Goal: Task Accomplishment & Management: Manage account settings

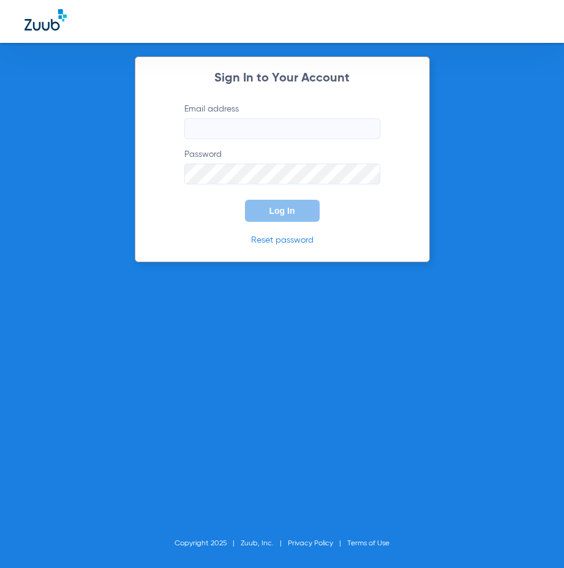
drag, startPoint x: 235, startPoint y: 126, endPoint x: 226, endPoint y: 126, distance: 9.2
click at [235, 126] on input "Email address" at bounding box center [282, 128] width 196 height 21
type input "[EMAIL_ADDRESS][DOMAIN_NAME]"
click at [245, 200] on button "Log In" at bounding box center [282, 211] width 75 height 22
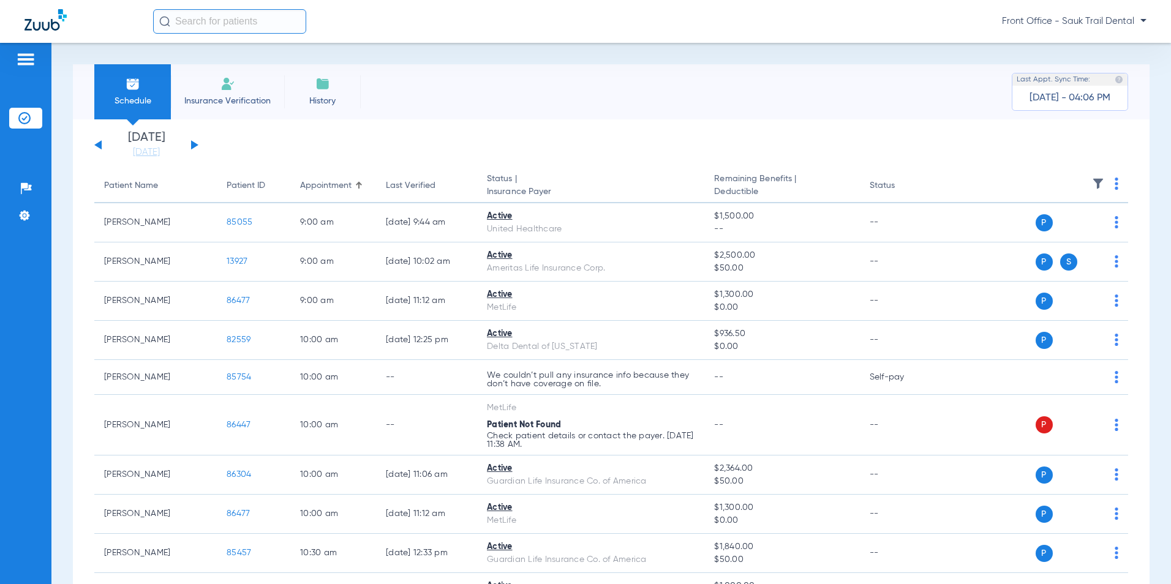
click at [1130, 21] on span "Front Office - Sauk Trail Dental" at bounding box center [1074, 21] width 144 height 12
click at [22, 59] on div at bounding box center [585, 292] width 1171 height 584
click at [24, 58] on img at bounding box center [26, 59] width 20 height 15
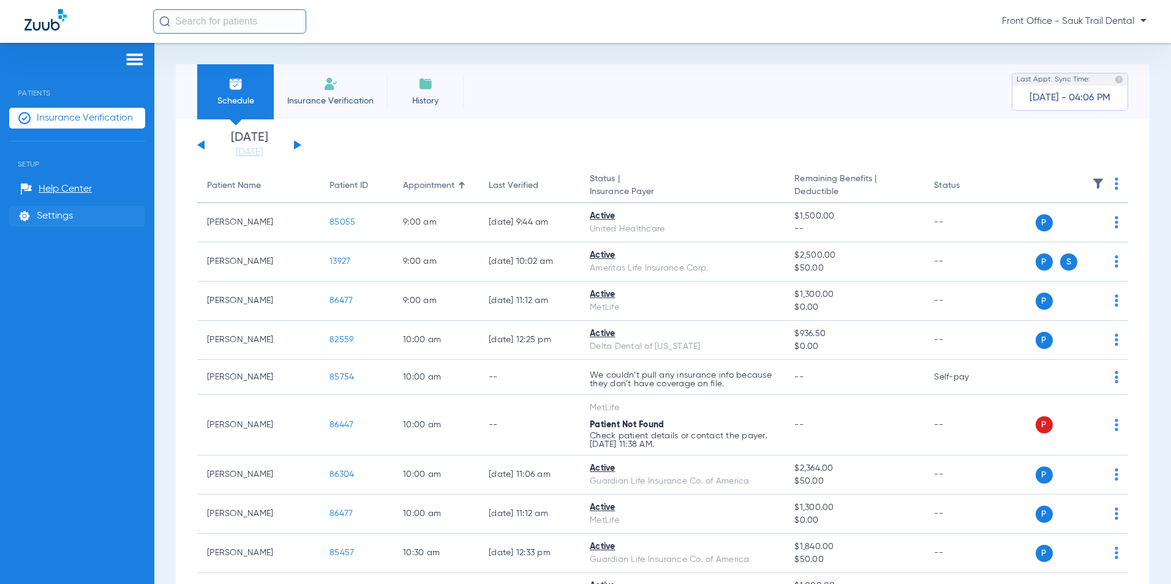
click at [43, 207] on li "Settings" at bounding box center [77, 216] width 136 height 21
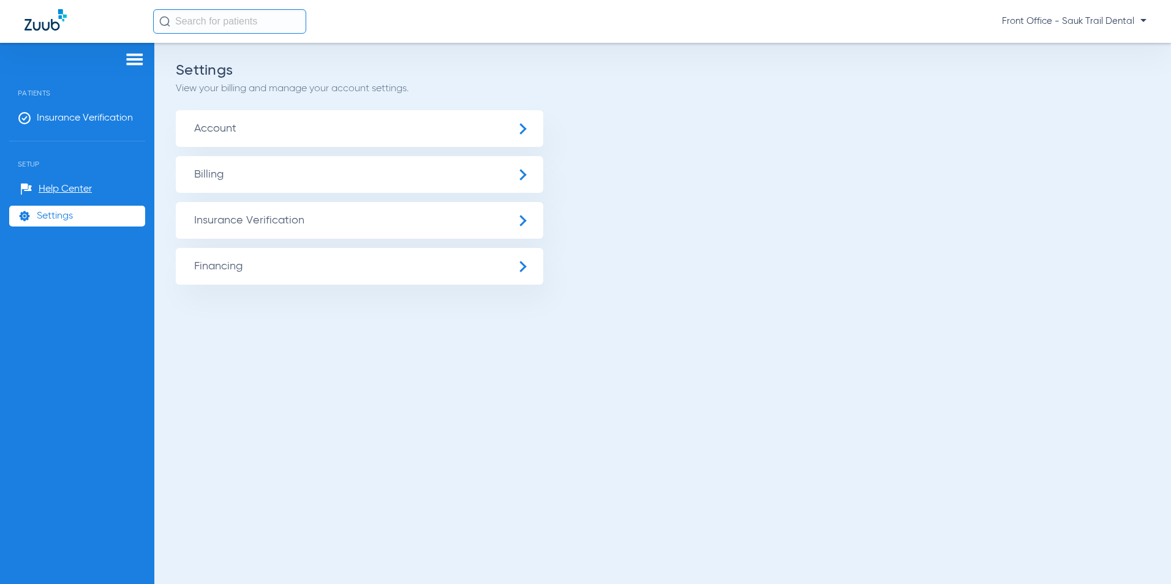
click at [245, 123] on span "Account" at bounding box center [359, 128] width 367 height 37
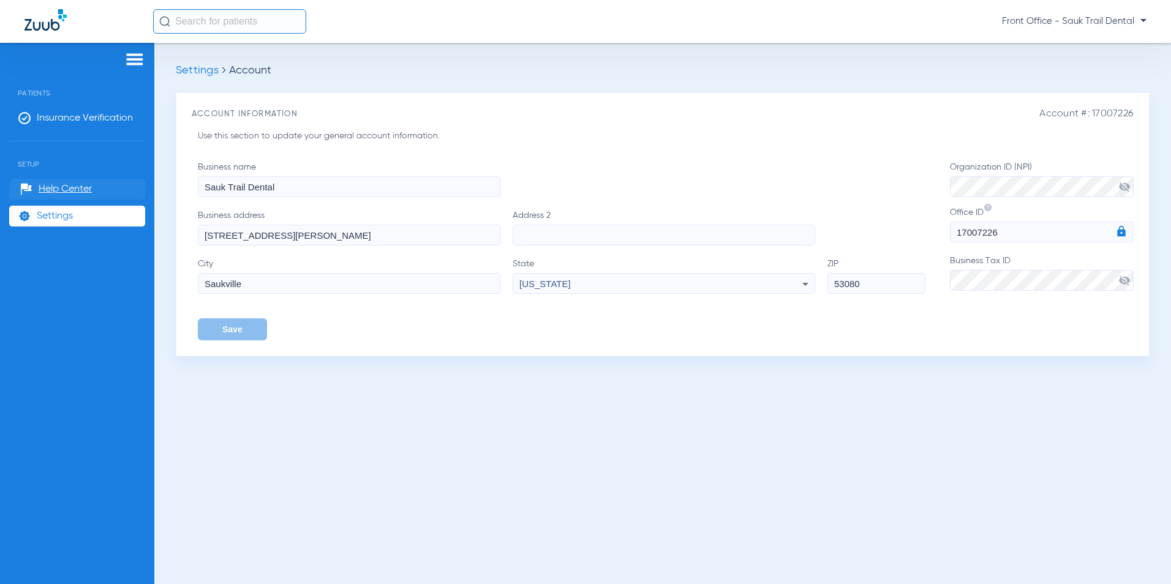
click at [43, 188] on span "Help Center" at bounding box center [65, 189] width 53 height 12
click at [140, 66] on img at bounding box center [135, 59] width 20 height 15
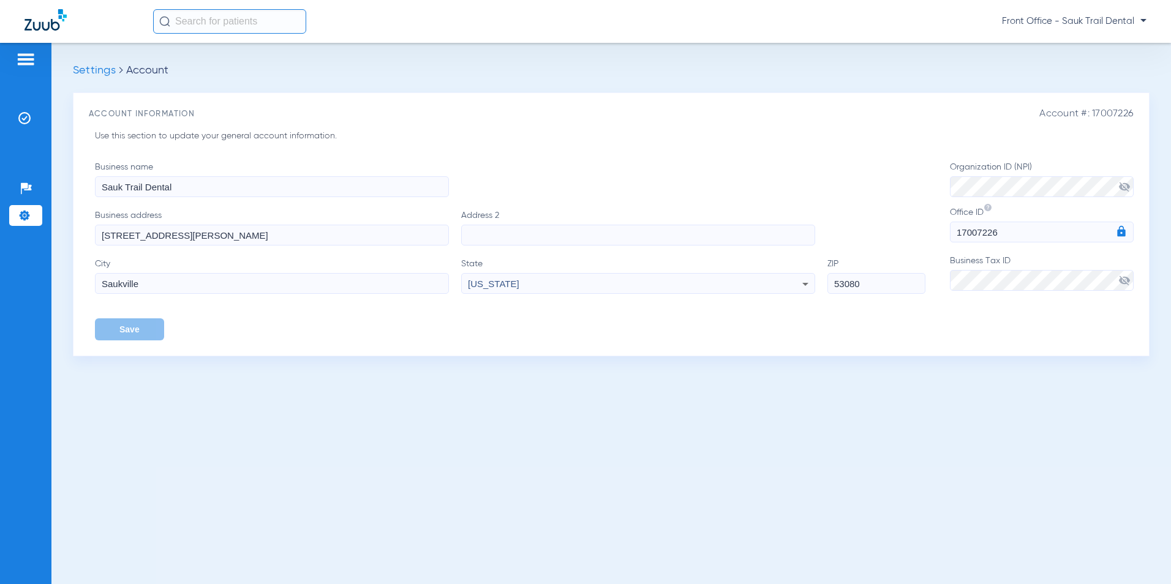
click at [34, 16] on img at bounding box center [45, 19] width 42 height 21
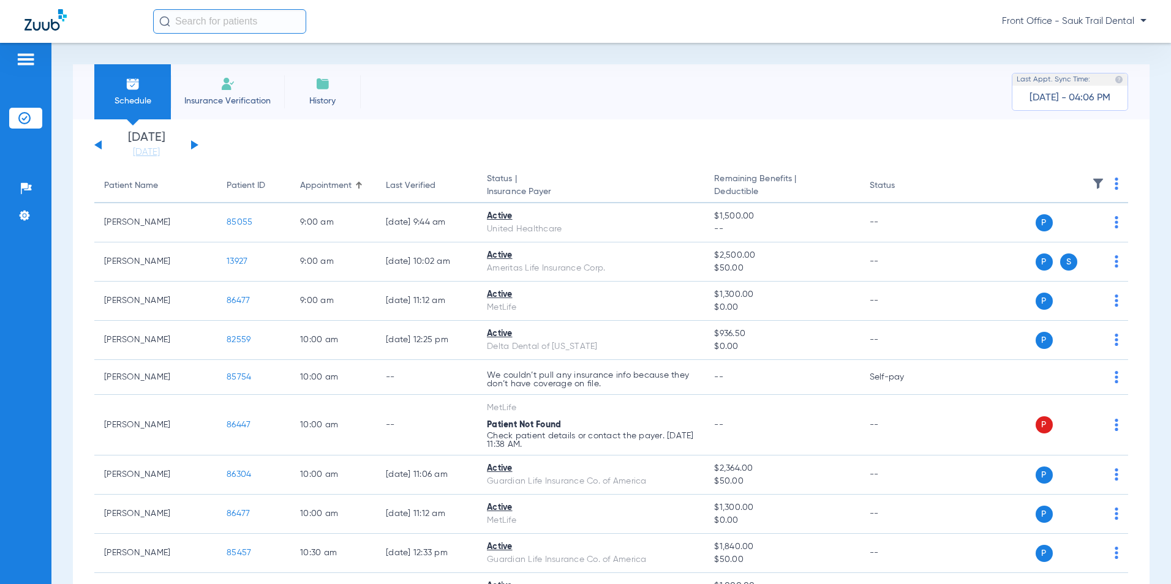
click at [1139, 26] on span "Front Office - Sauk Trail Dental" at bounding box center [1074, 21] width 144 height 12
click at [17, 218] on div at bounding box center [585, 292] width 1171 height 584
click at [29, 223] on li "Settings" at bounding box center [25, 215] width 33 height 21
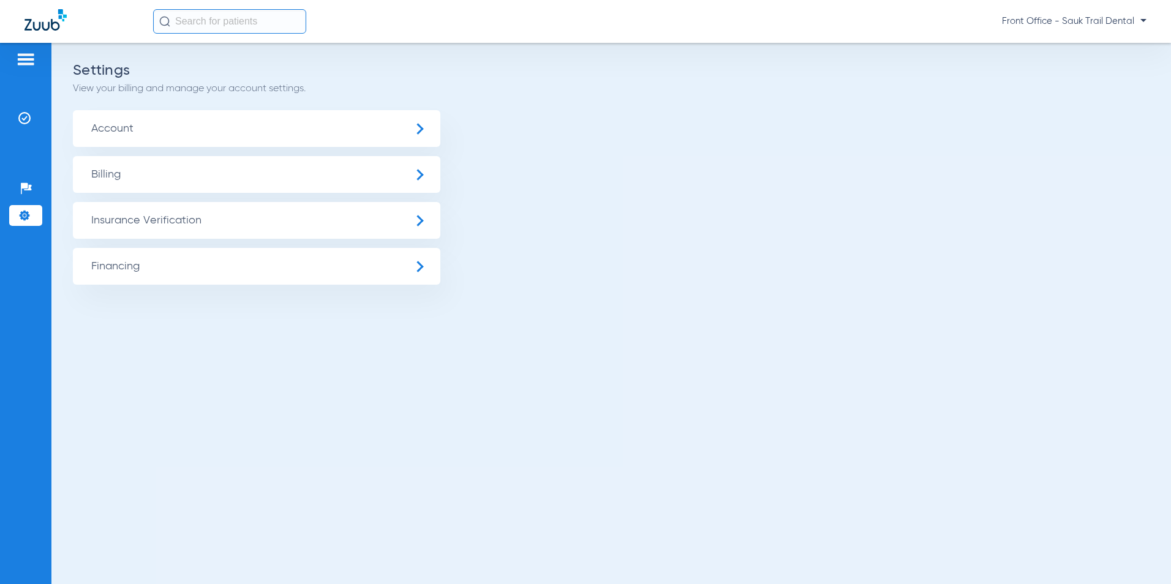
click at [47, 17] on img at bounding box center [45, 19] width 42 height 21
